Goal: Task Accomplishment & Management: Complete application form

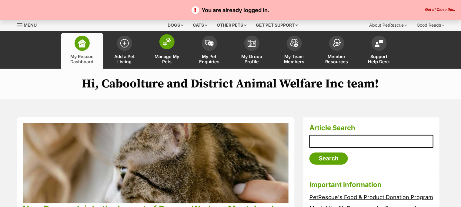
click at [175, 45] on link "Manage My Pets" at bounding box center [167, 51] width 42 height 36
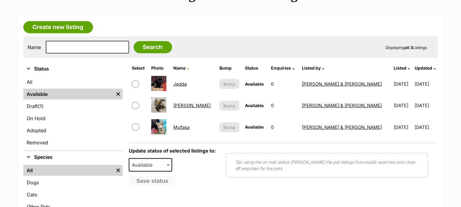
scroll to position [101, 0]
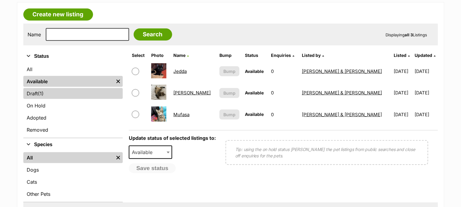
click at [48, 93] on link "Draft (1) Items" at bounding box center [72, 93] width 99 height 11
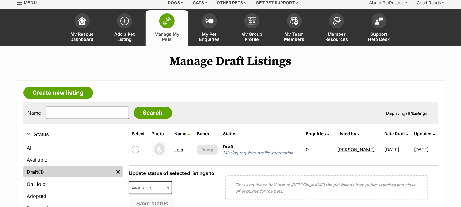
scroll to position [34, 0]
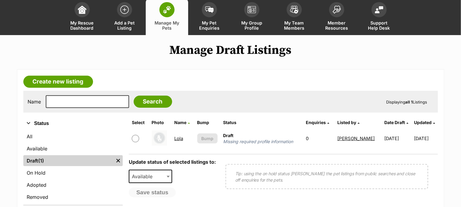
click at [178, 134] on td "Lola" at bounding box center [183, 138] width 22 height 21
click at [179, 136] on link "Lola" at bounding box center [178, 139] width 9 height 6
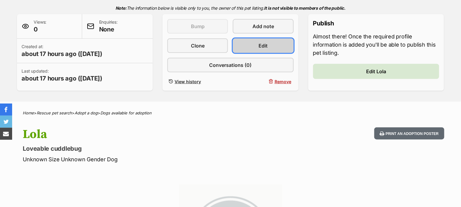
click at [269, 42] on link "Edit" at bounding box center [263, 46] width 61 height 15
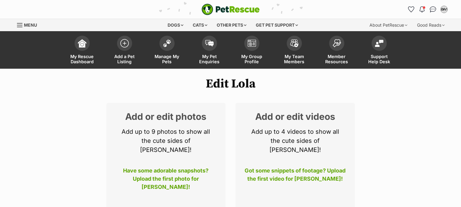
select select
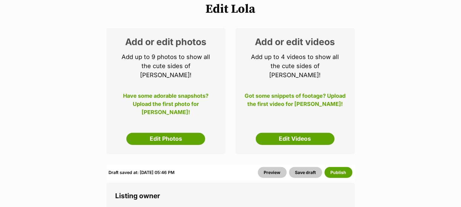
scroll to position [101, 0]
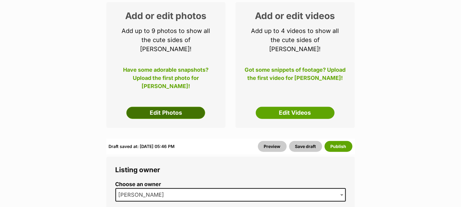
click at [178, 107] on link "Edit Photos" at bounding box center [165, 113] width 79 height 12
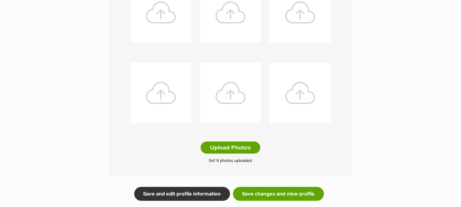
scroll to position [269, 0]
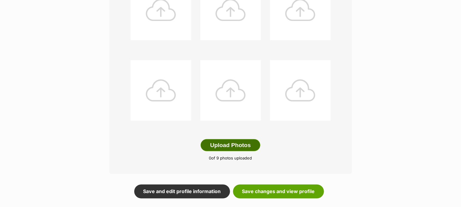
click at [241, 144] on button "Upload Photos" at bounding box center [230, 145] width 59 height 12
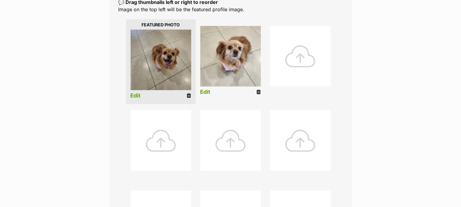
scroll to position [135, 0]
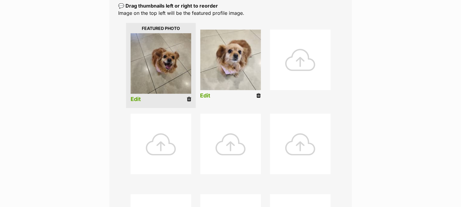
click at [136, 98] on link "Edit" at bounding box center [136, 99] width 10 height 6
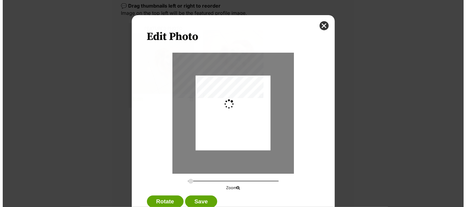
scroll to position [0, 0]
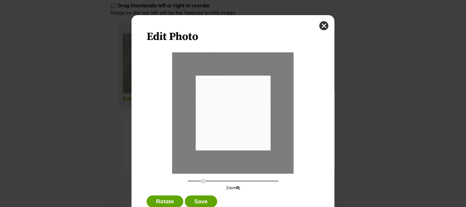
type input "0.5156"
drag, startPoint x: 229, startPoint y: 139, endPoint x: 217, endPoint y: 130, distance: 14.4
click at [217, 130] on div "Dialog Window - Close (Press escape to close)" at bounding box center [221, 105] width 141 height 250
click at [199, 201] on button "Save" at bounding box center [201, 202] width 32 height 12
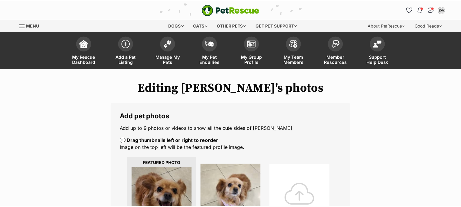
scroll to position [135, 0]
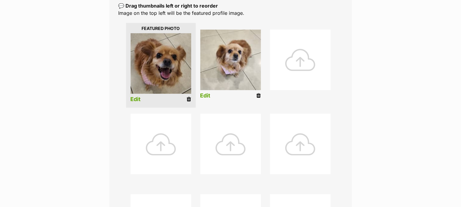
click at [206, 95] on link "Edit" at bounding box center [205, 96] width 10 height 6
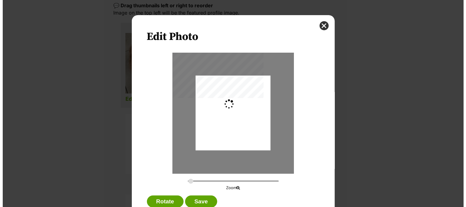
scroll to position [0, 0]
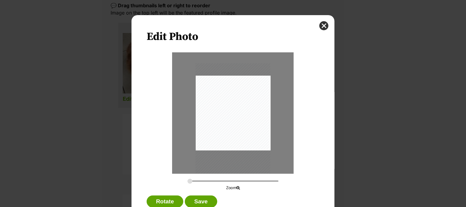
drag, startPoint x: 231, startPoint y: 113, endPoint x: 231, endPoint y: 129, distance: 16.4
click at [231, 129] on div "Dialog Window - Close (Press escape to close)" at bounding box center [233, 129] width 75 height 133
drag, startPoint x: 234, startPoint y: 128, endPoint x: 227, endPoint y: 125, distance: 7.3
click at [227, 125] on div "Dialog Window - Close (Press escape to close)" at bounding box center [226, 137] width 127 height 225
type input "0.4128"
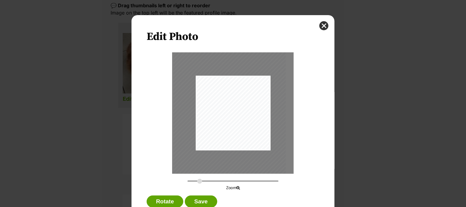
drag, startPoint x: 236, startPoint y: 134, endPoint x: 239, endPoint y: 130, distance: 4.4
click at [239, 130] on div "Dialog Window - Close (Press escape to close)" at bounding box center [229, 132] width 113 height 200
click at [199, 200] on button "Save" at bounding box center [201, 202] width 32 height 12
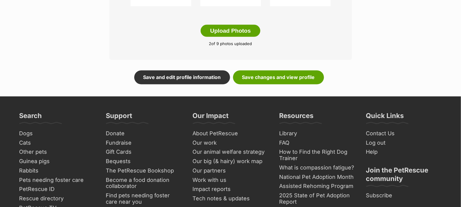
scroll to position [337, 0]
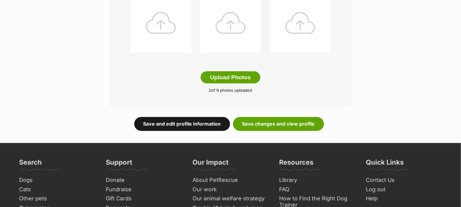
click at [182, 124] on link "Save and edit profile information" at bounding box center [182, 124] width 96 height 14
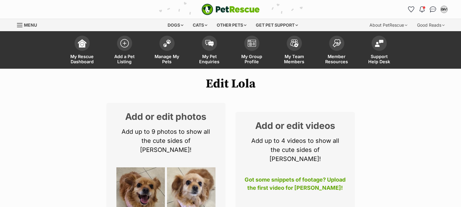
select select
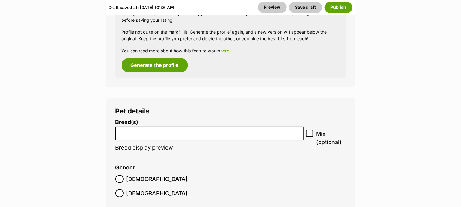
scroll to position [808, 0]
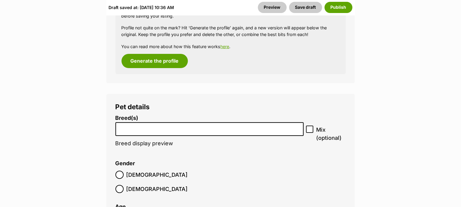
click at [149, 125] on input "search" at bounding box center [210, 128] width 184 height 6
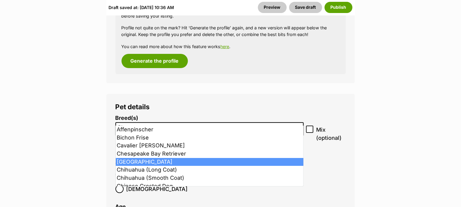
type input "Ch"
select select "59"
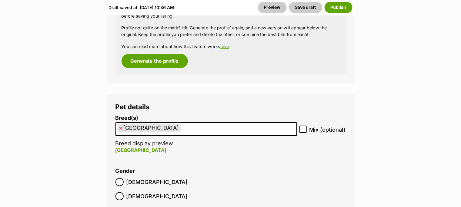
click at [183, 123] on ul "× Chihuahua" at bounding box center [206, 129] width 180 height 12
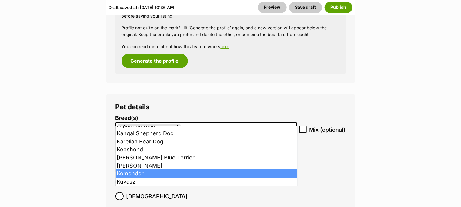
scroll to position [1280, 0]
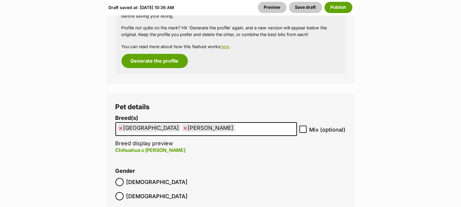
click at [304, 127] on icon at bounding box center [303, 129] width 4 height 4
click at [304, 126] on input "Mix (optional)" at bounding box center [303, 129] width 7 height 7
checkbox input "true"
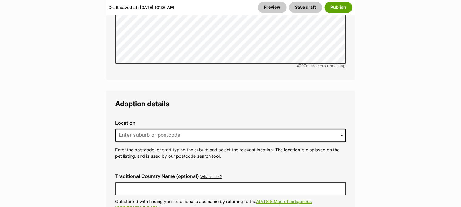
scroll to position [1516, 0]
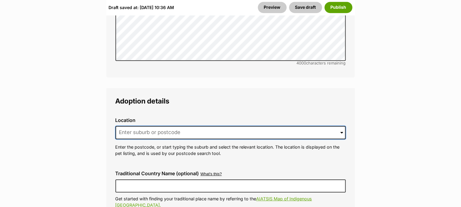
click at [147, 126] on input at bounding box center [231, 132] width 230 height 13
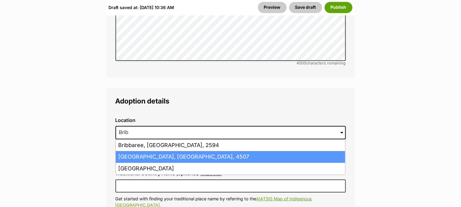
click at [144, 151] on li "Bribie Island, Queensland, 4507" at bounding box center [231, 157] width 230 height 12
type input "Bribie Island, Queensland, 4507"
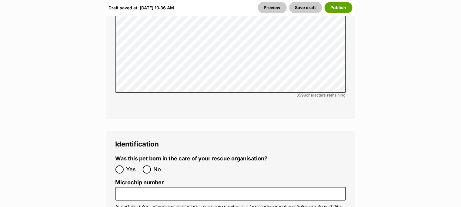
scroll to position [2055, 0]
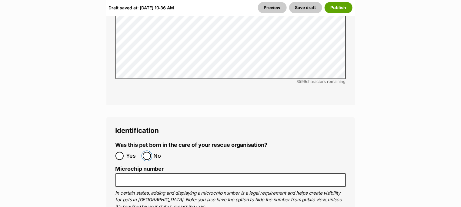
click at [146, 152] on input "No" at bounding box center [147, 156] width 8 height 8
radio input "true"
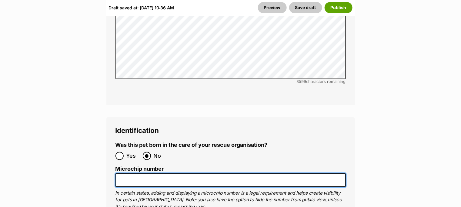
click at [132, 174] on input "Microchip number" at bounding box center [231, 181] width 230 height 14
click at [121, 174] on input "Microchip number" at bounding box center [231, 181] width 230 height 14
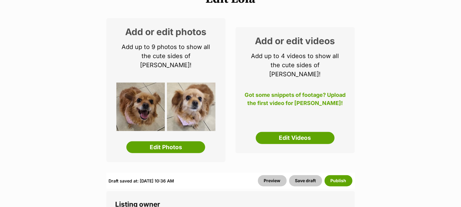
scroll to position [101, 0]
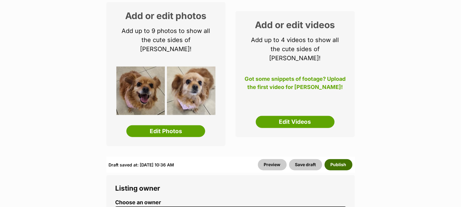
click at [340, 159] on button "Publish" at bounding box center [339, 164] width 28 height 11
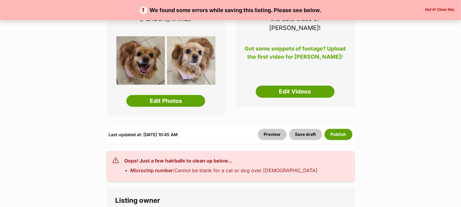
scroll to position [67, 0]
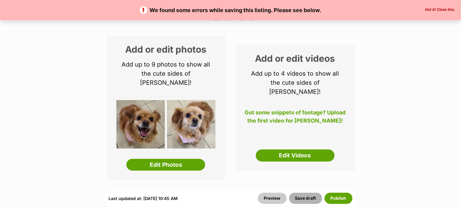
click at [308, 193] on button "Save draft" at bounding box center [305, 198] width 33 height 11
